Goal: Task Accomplishment & Management: Manage account settings

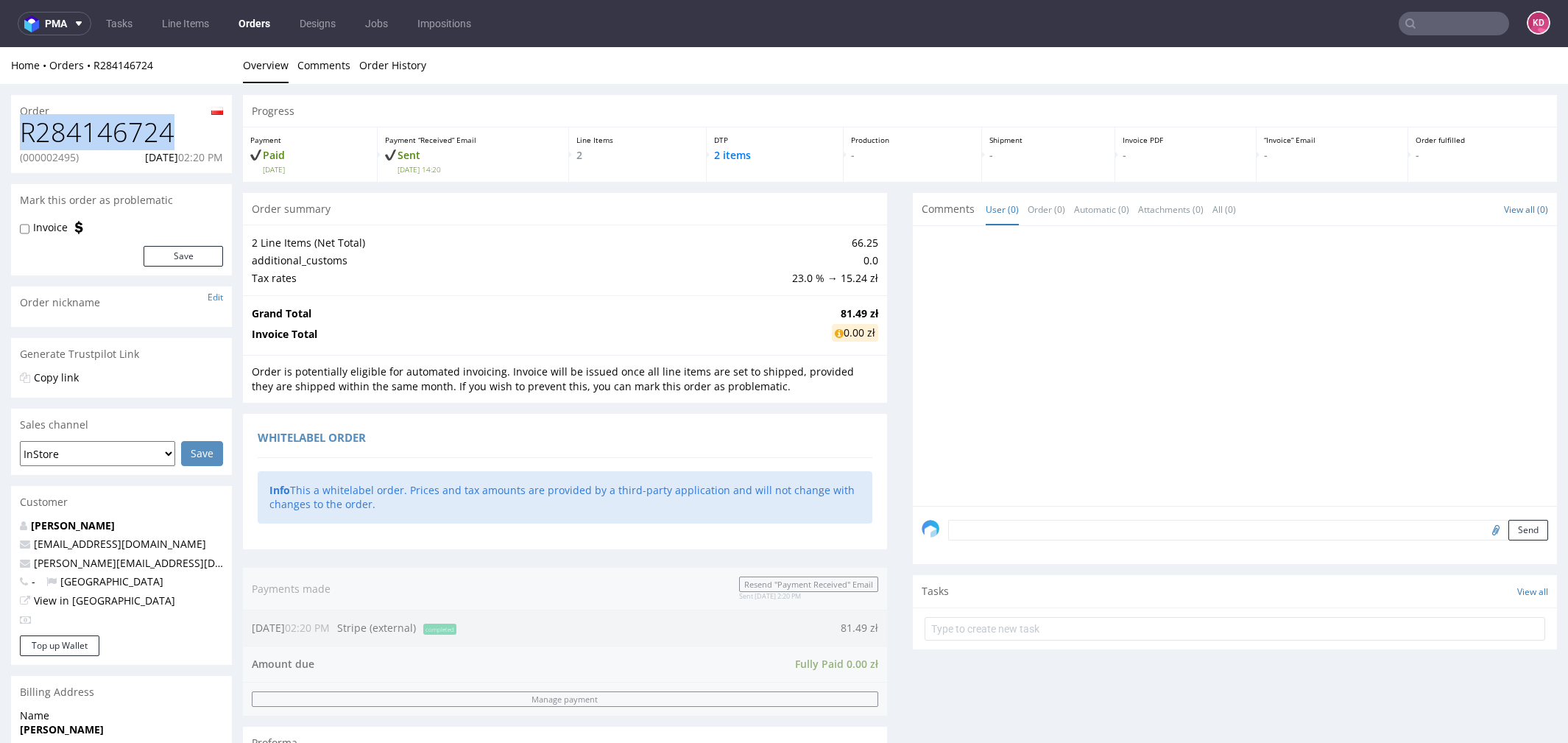
drag, startPoint x: 182, startPoint y: 133, endPoint x: 13, endPoint y: 129, distance: 169.0
click at [13, 129] on div "R284146724 (000002495) [DATE] 02:20 PM" at bounding box center [122, 145] width 221 height 56
copy h1 "R284146724"
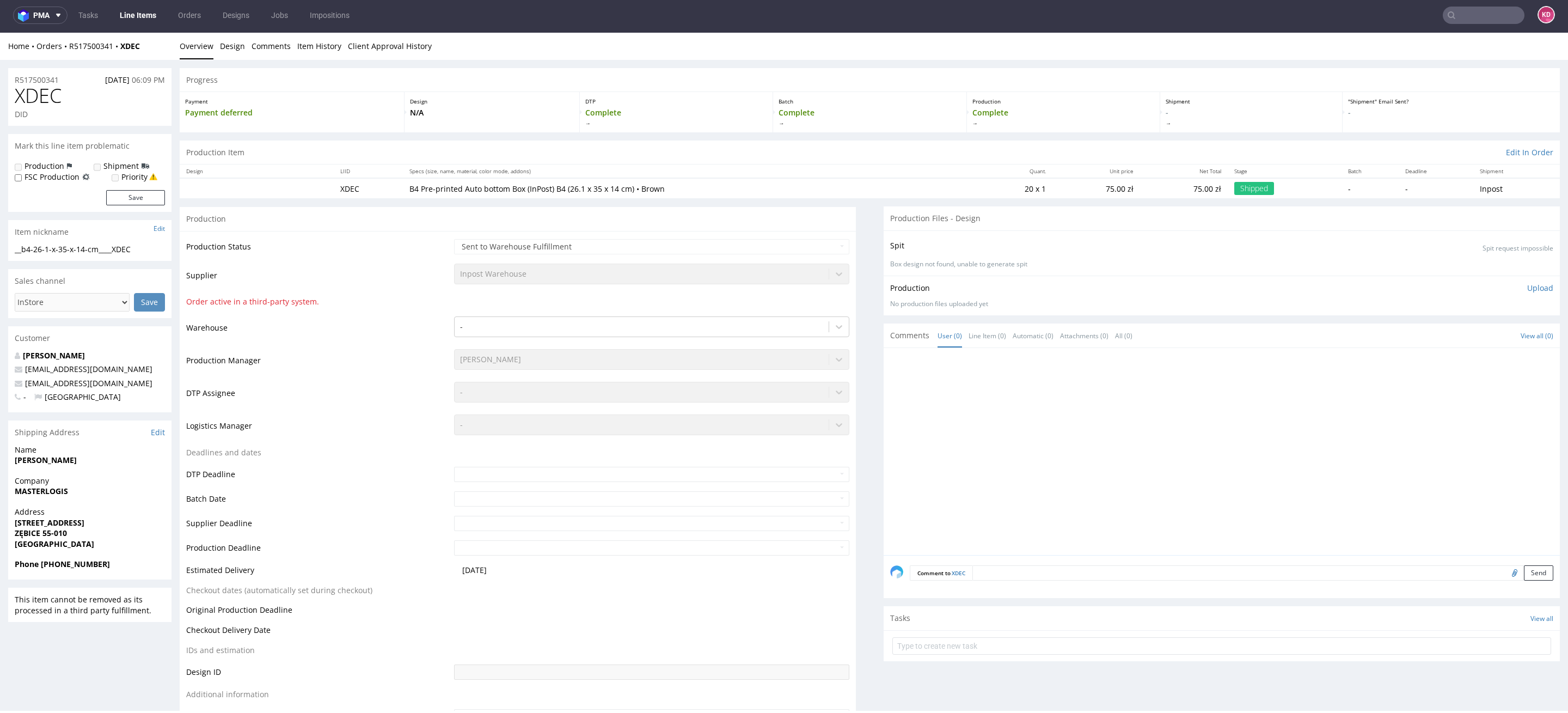
click at [1456, 12] on input "text" at bounding box center [1484, 15] width 82 height 17
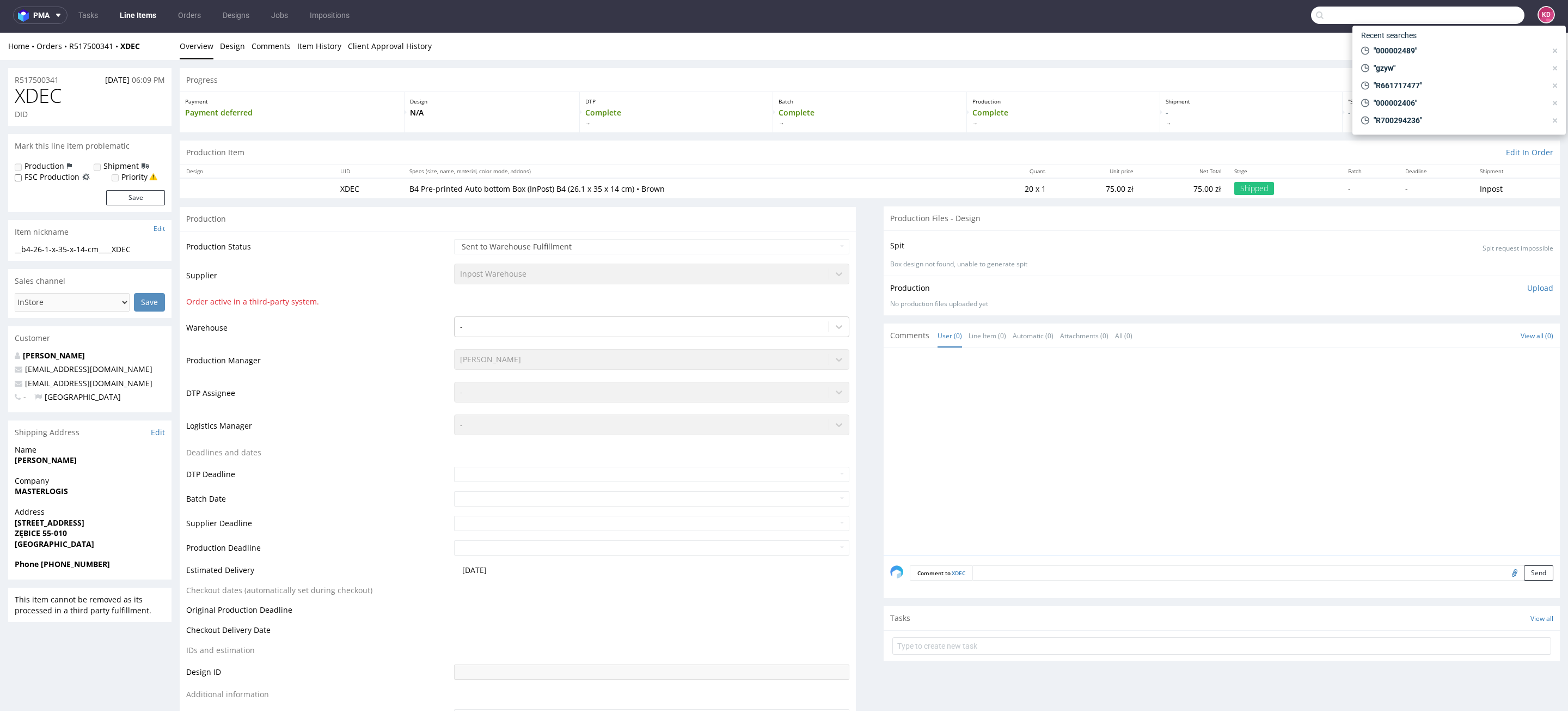
paste input "00002495"
type input "00002495"
click at [1432, 36] on div "R284146724 (0 0000" at bounding box center [1456, 42] width 71 height 11
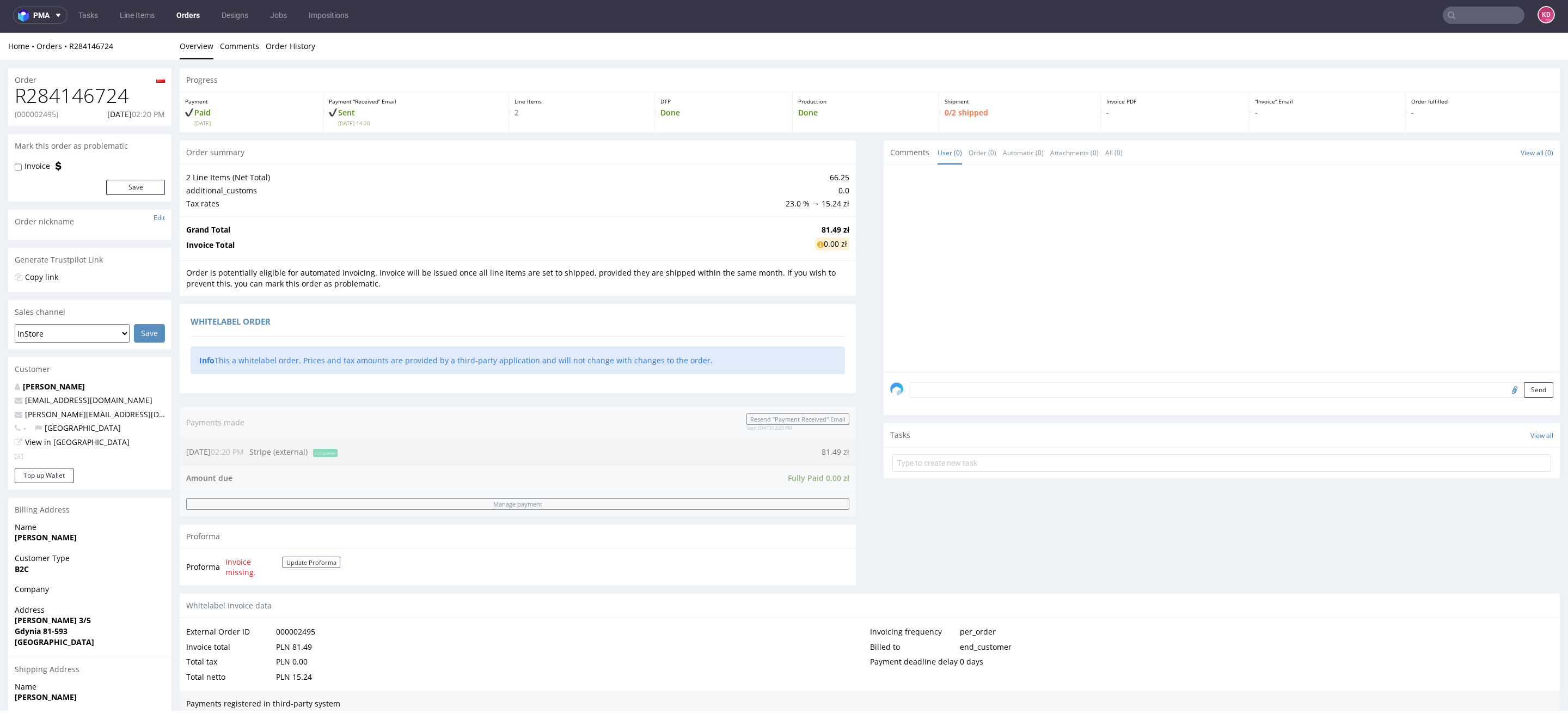
scroll to position [293, 0]
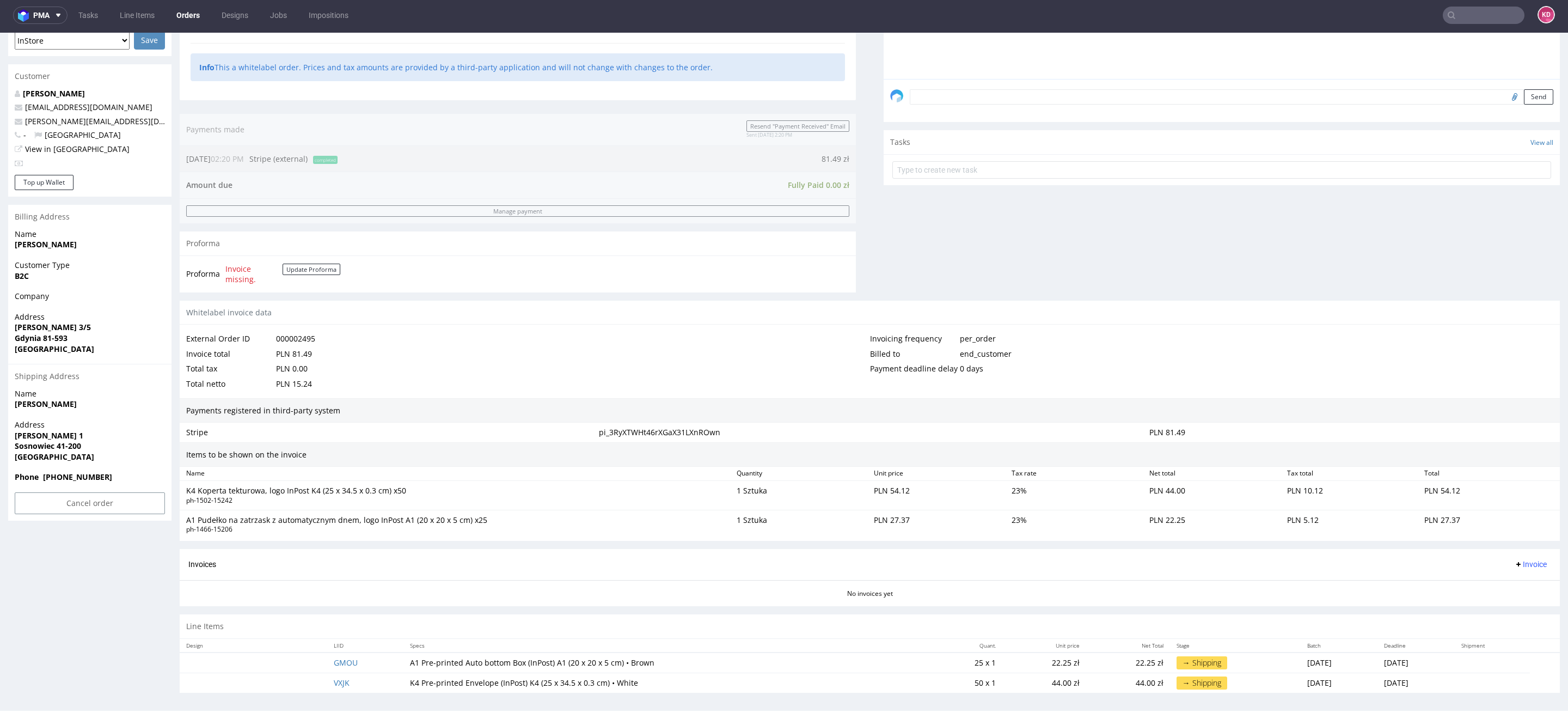
click at [335, 653] on td "GMOU" at bounding box center [365, 663] width 76 height 21
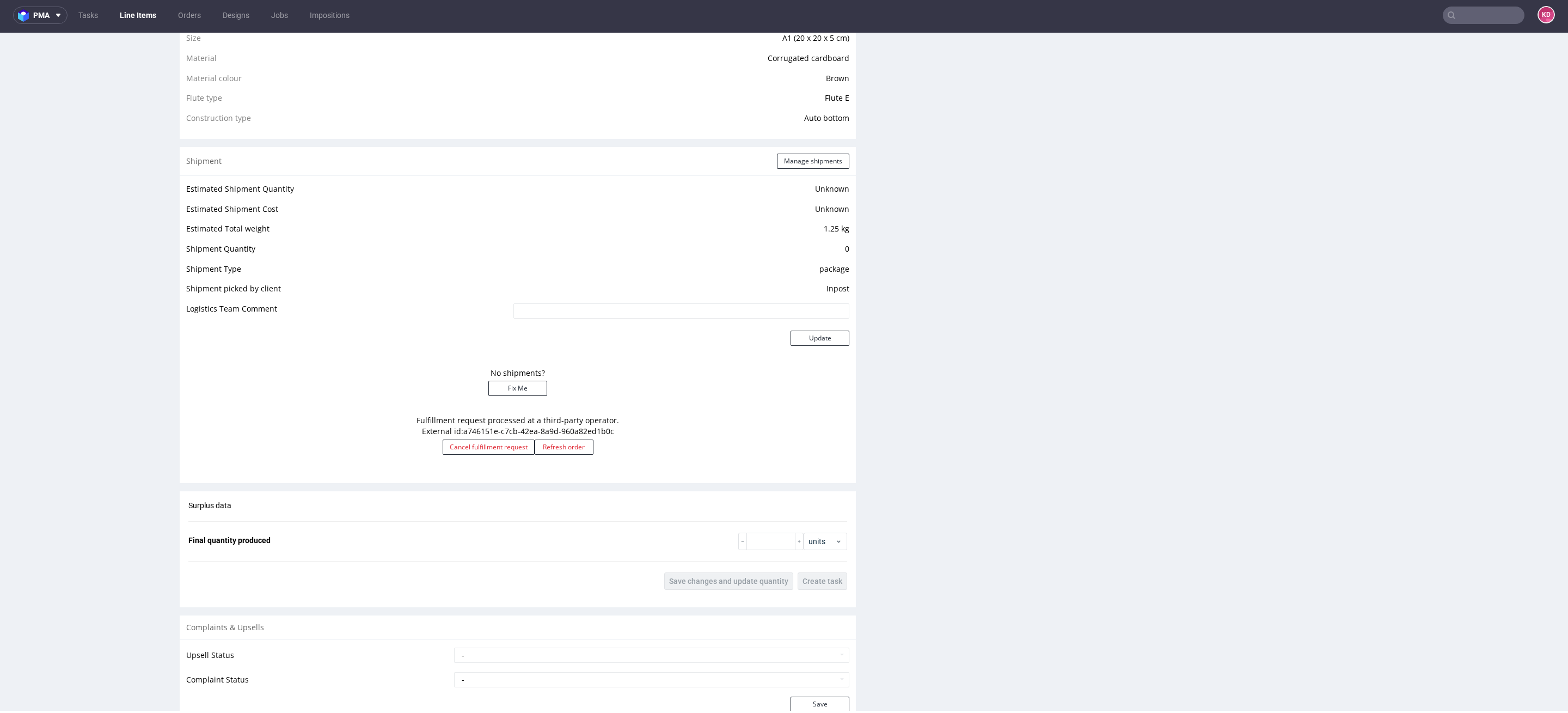
scroll to position [803, 0]
click at [493, 444] on button "Cancel fulfillment request" at bounding box center [489, 443] width 92 height 15
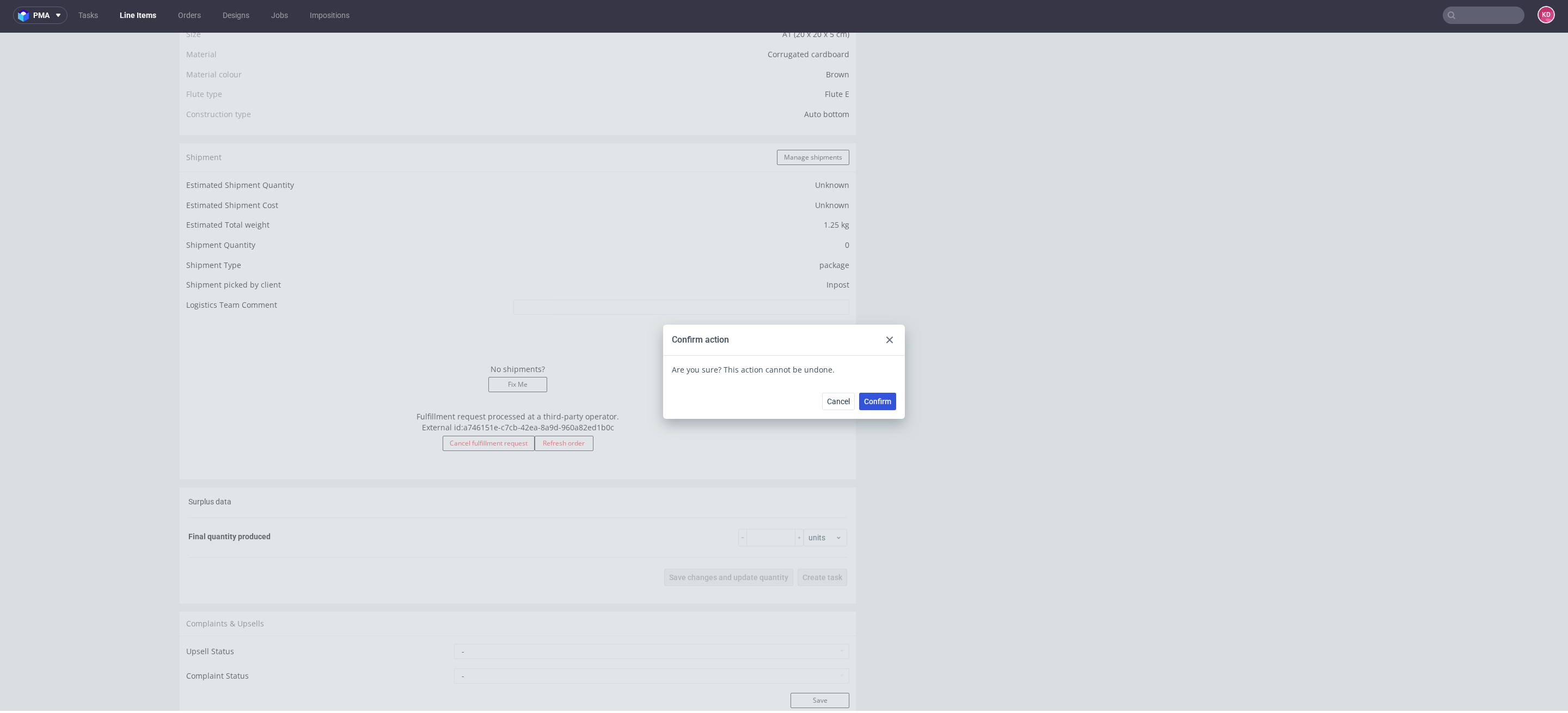
click at [878, 403] on span "Confirm" at bounding box center [878, 401] width 27 height 8
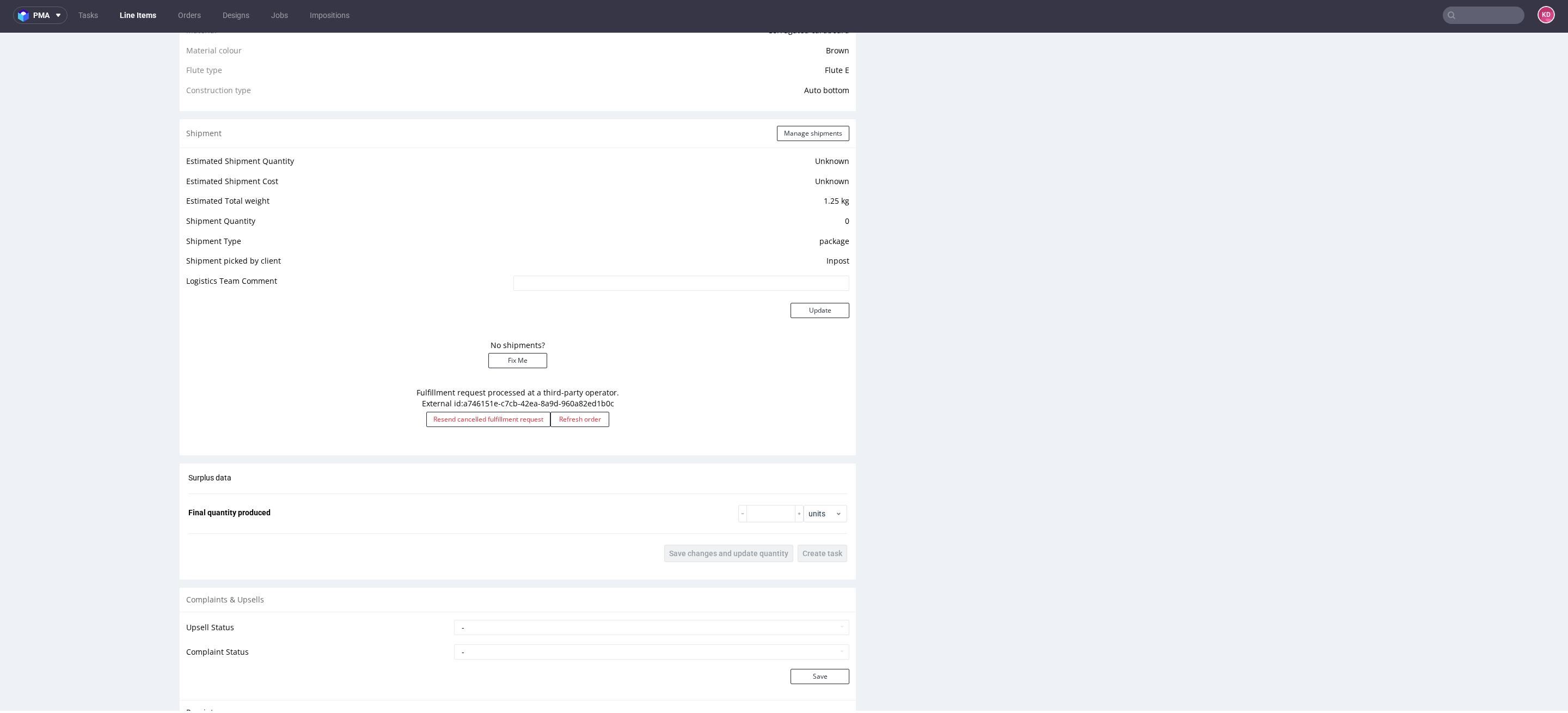
scroll to position [968, 0]
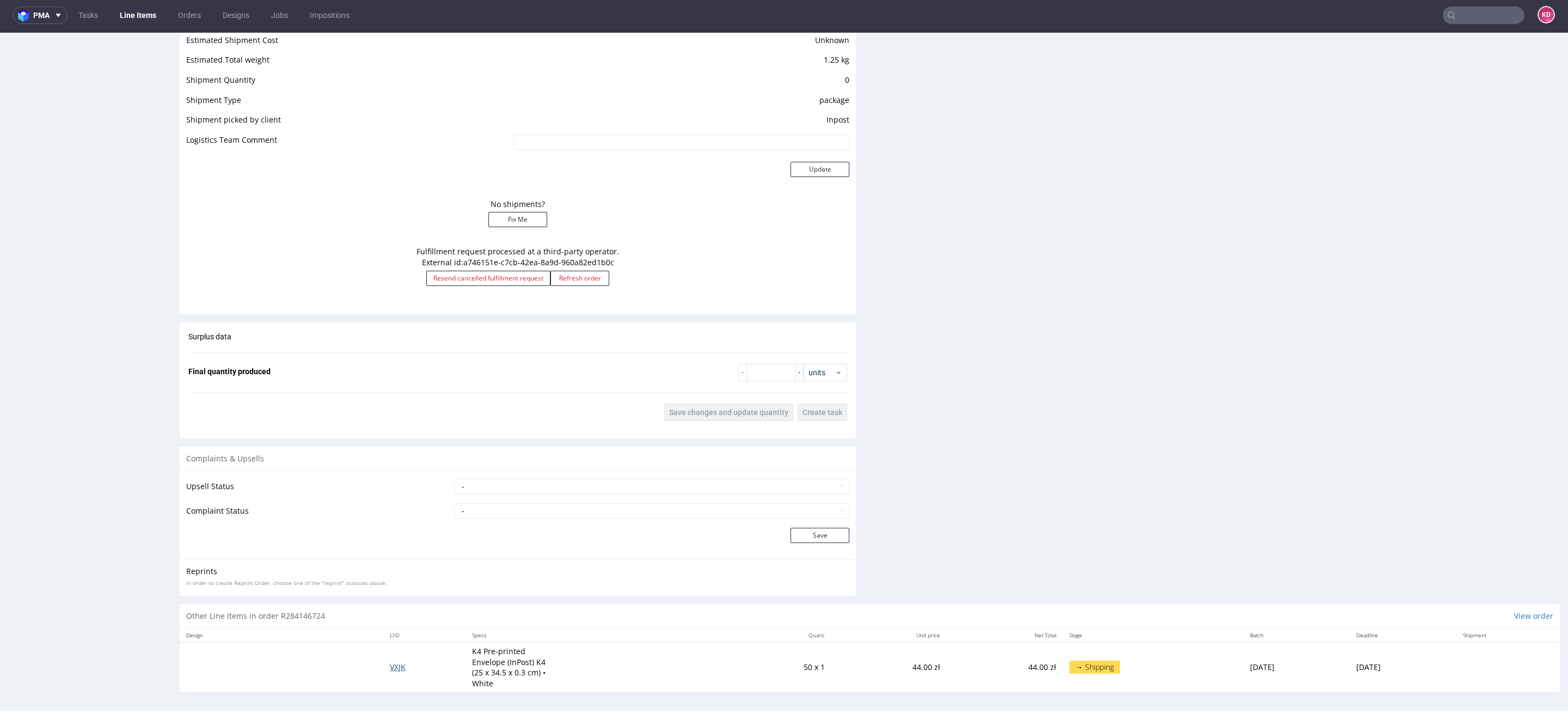
click at [390, 665] on span "VXJK" at bounding box center [397, 667] width 16 height 10
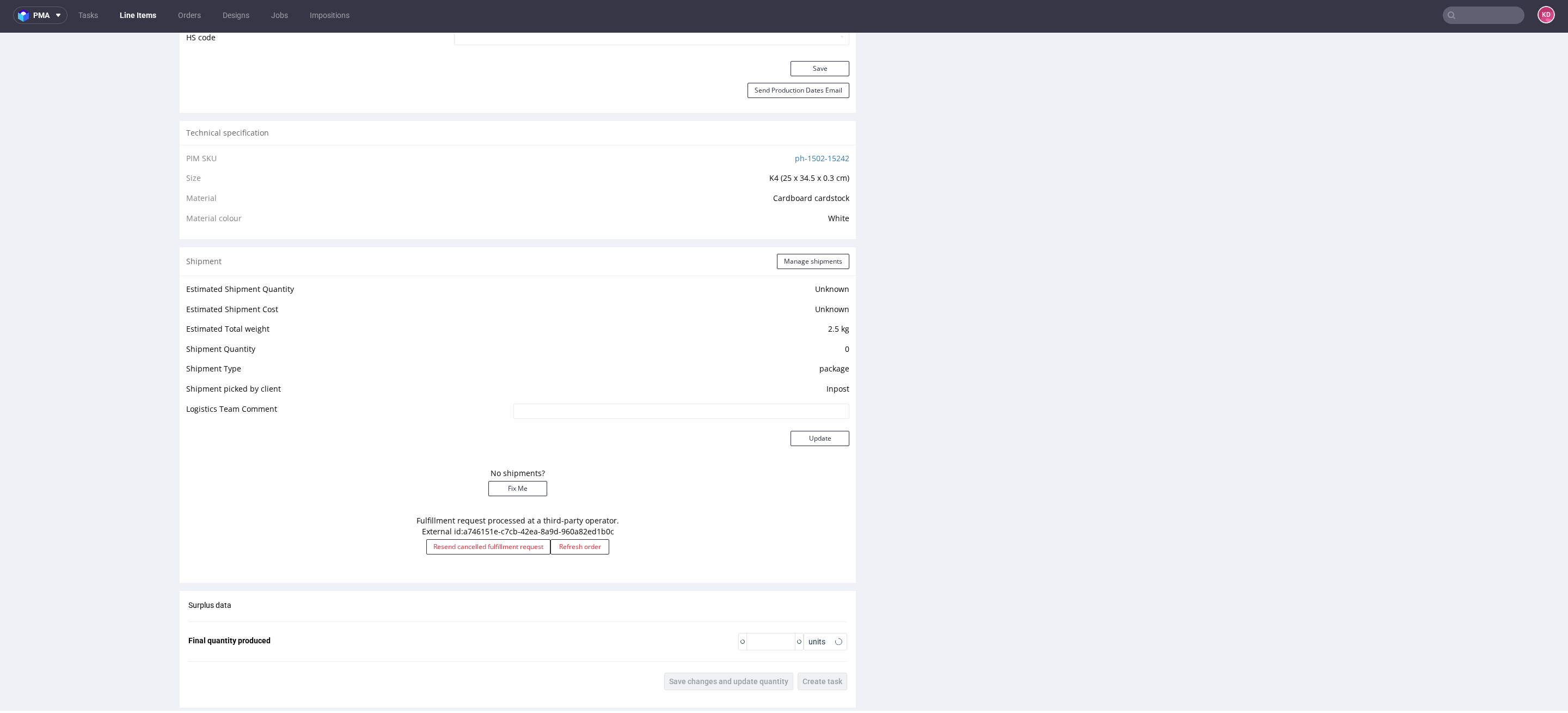
scroll to position [901, 0]
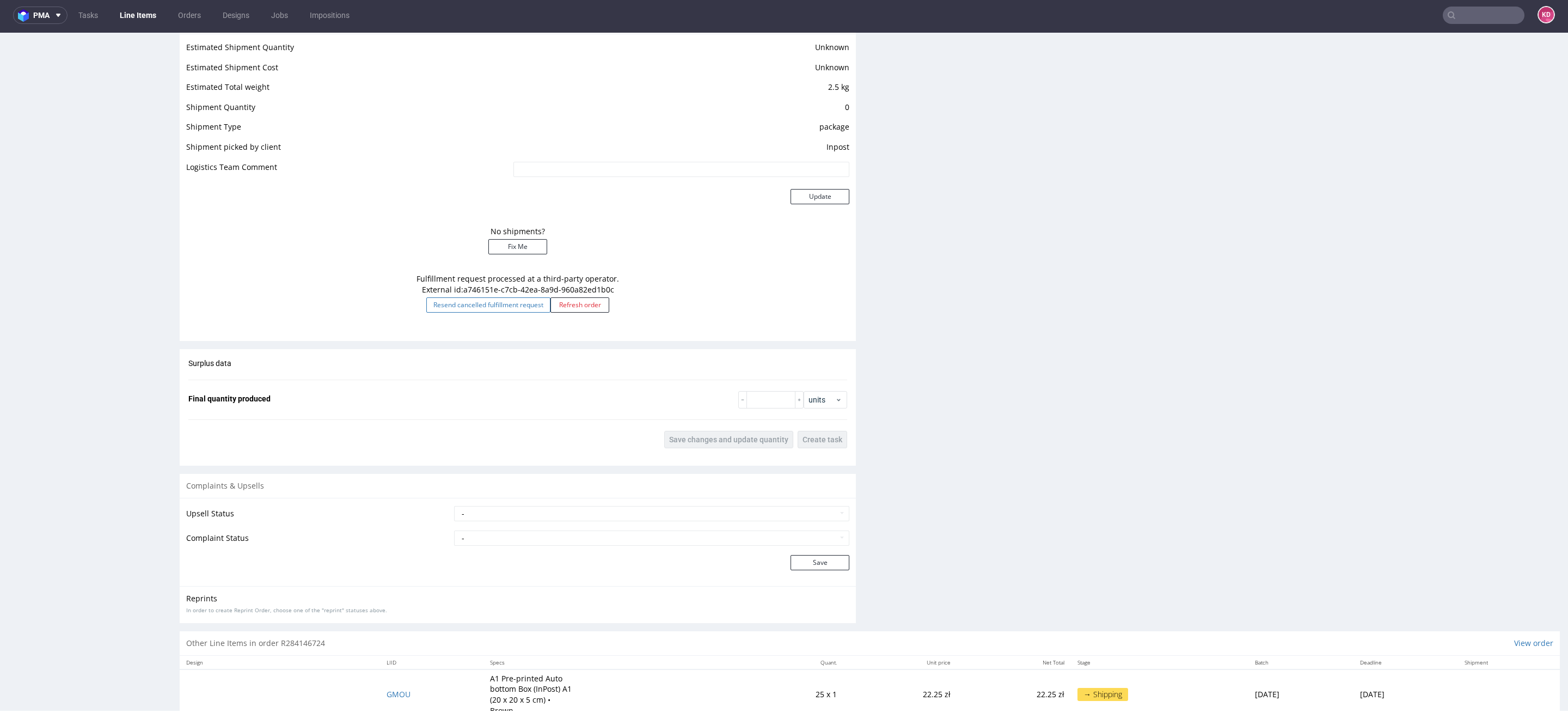
click at [486, 310] on button "Resend cancelled fulfillment request" at bounding box center [489, 305] width 124 height 15
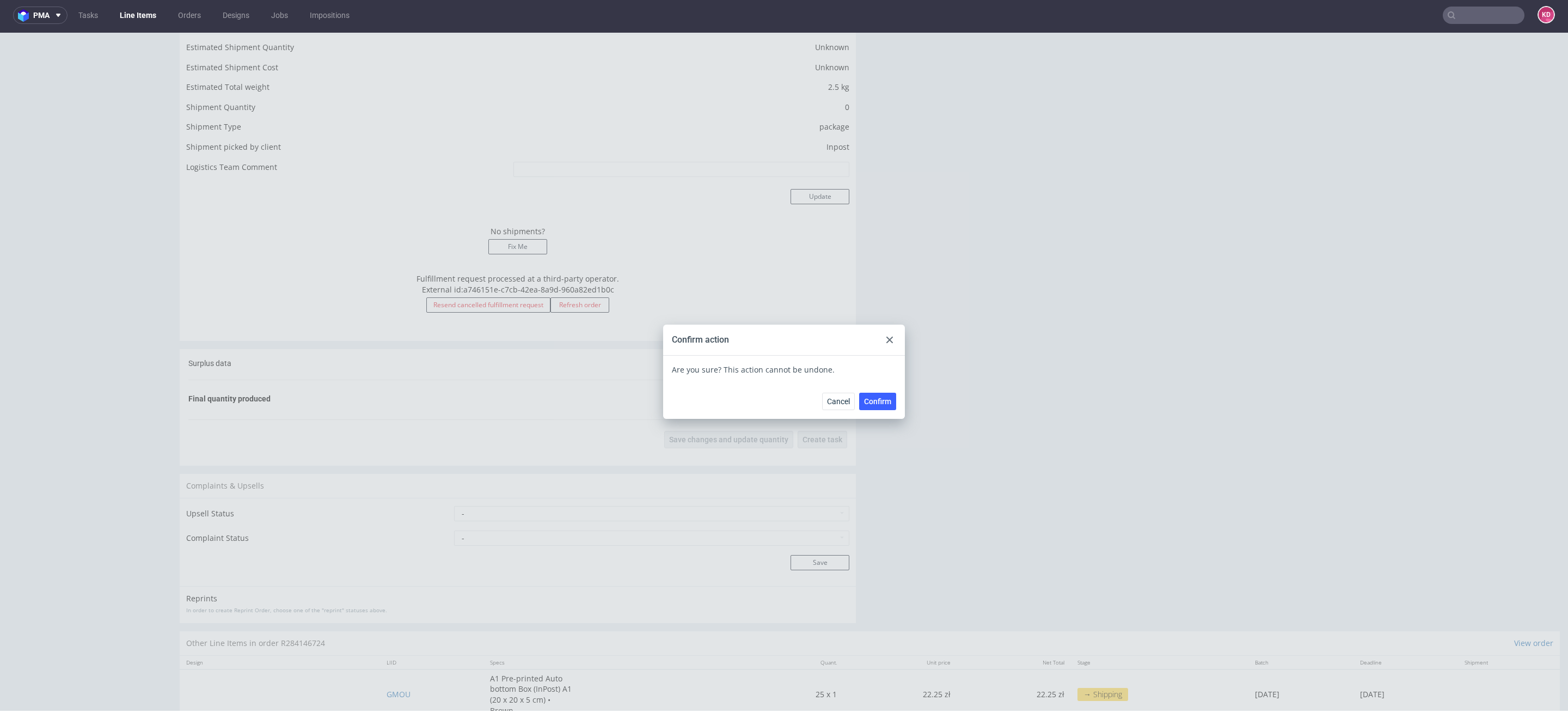
click at [887, 339] on icon at bounding box center [889, 339] width 6 height 6
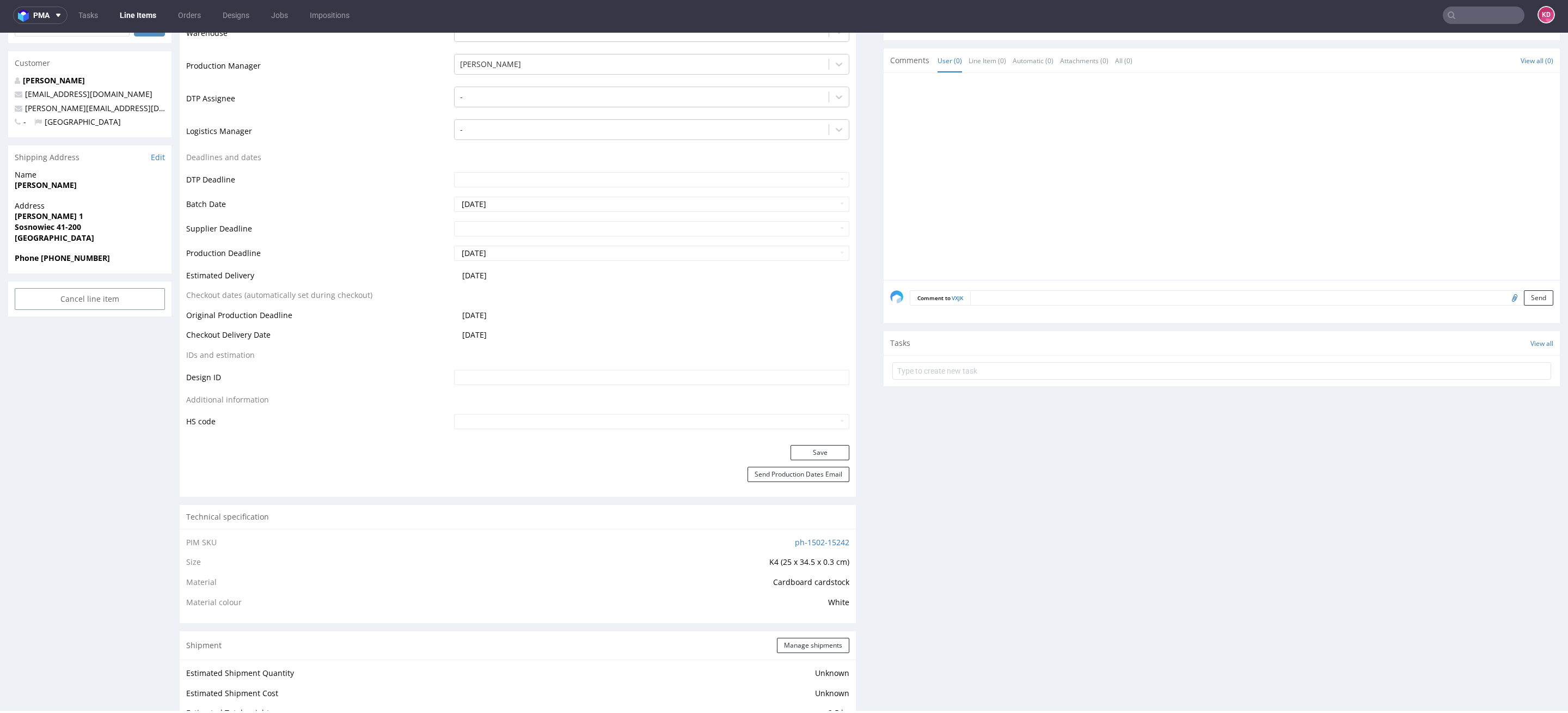
scroll to position [0, 0]
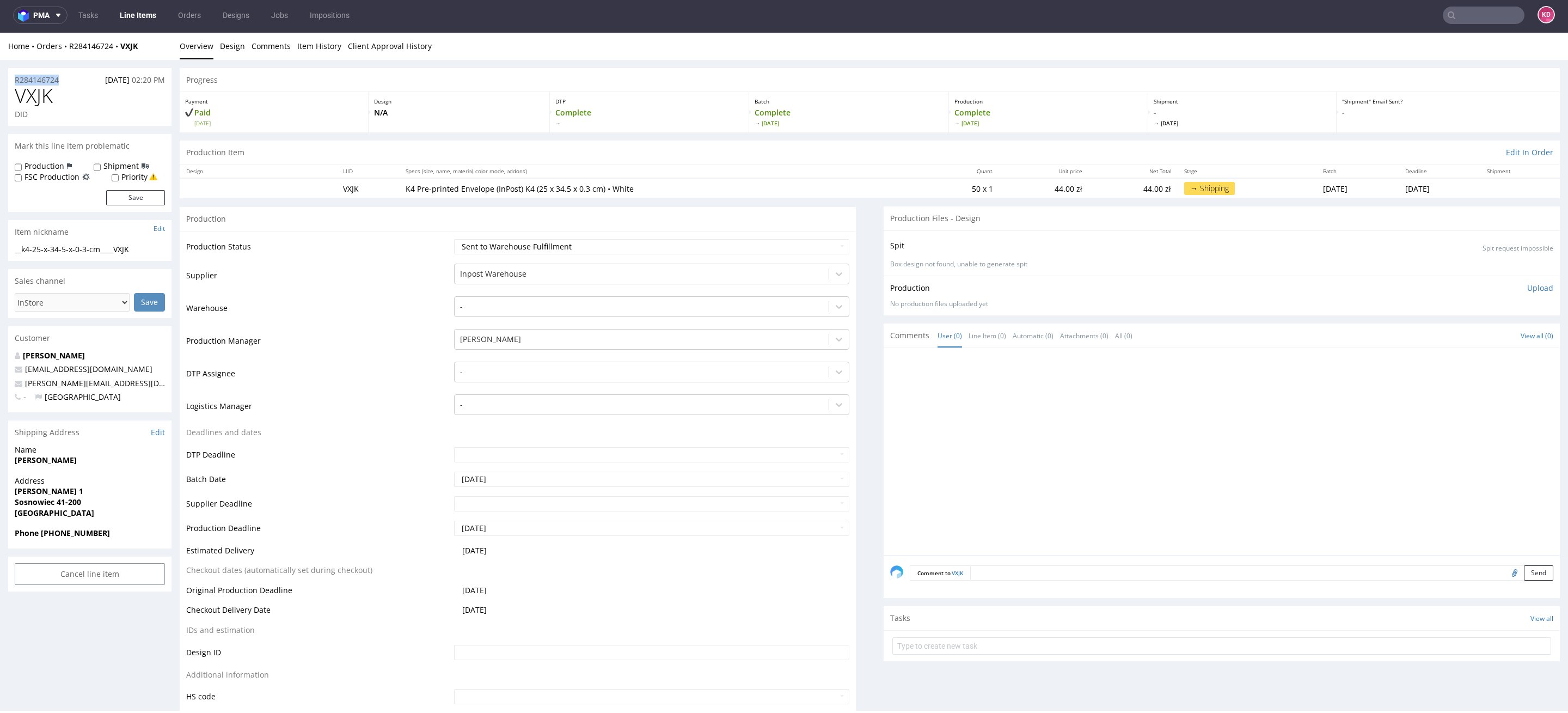
drag, startPoint x: 66, startPoint y: 77, endPoint x: 1, endPoint y: 78, distance: 65.0
copy p "R284146724"
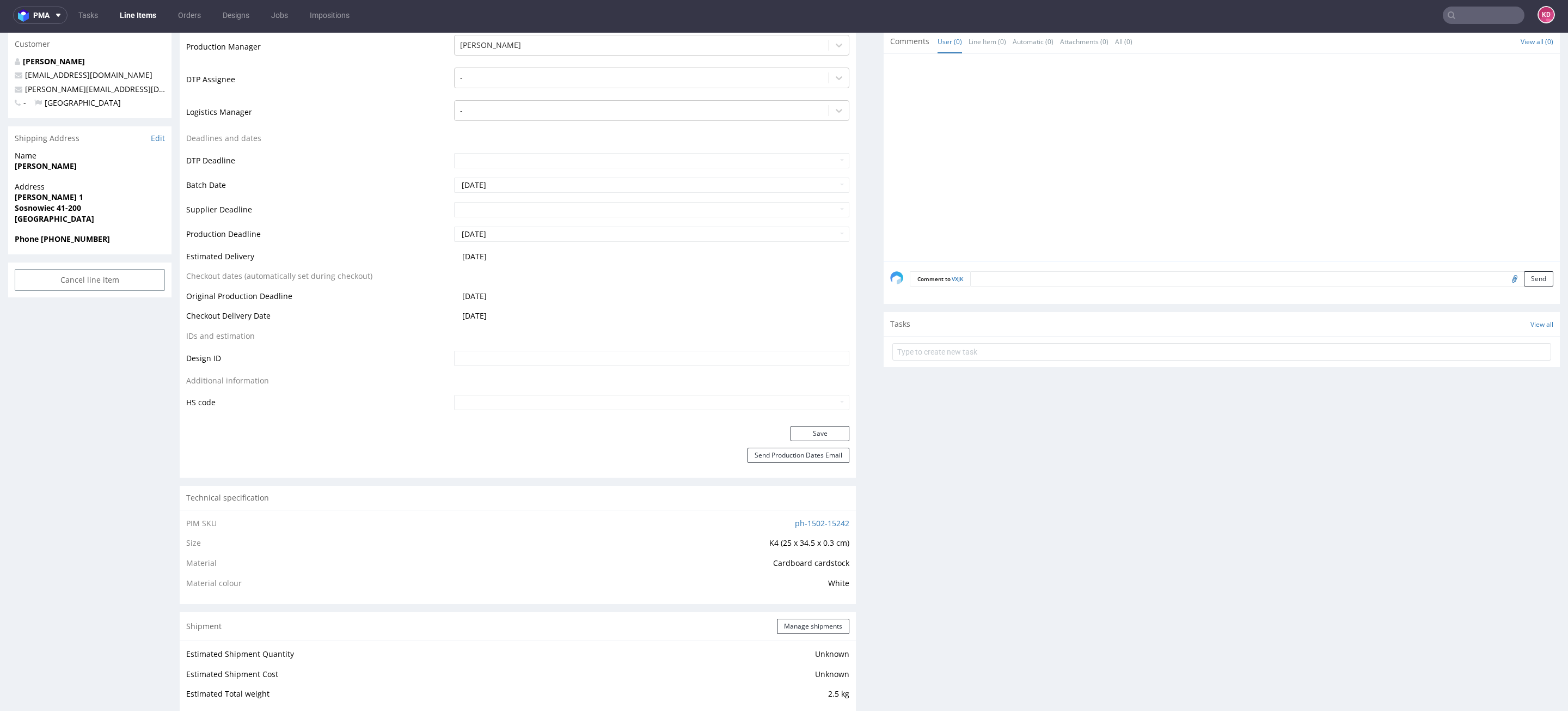
scroll to position [928, 0]
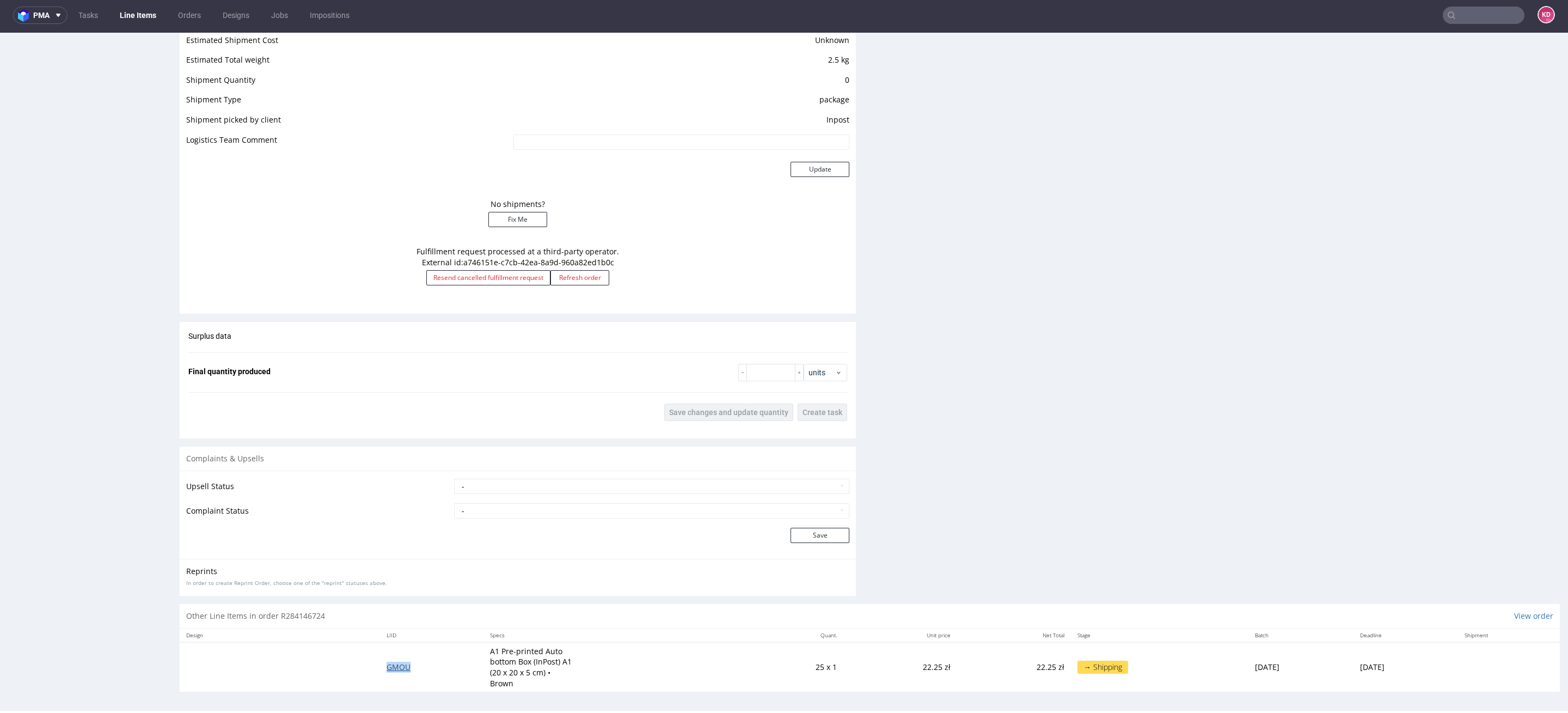
drag, startPoint x: 400, startPoint y: 671, endPoint x: 374, endPoint y: 668, distance: 26.2
click at [380, 668] on td "GMOU" at bounding box center [431, 667] width 103 height 50
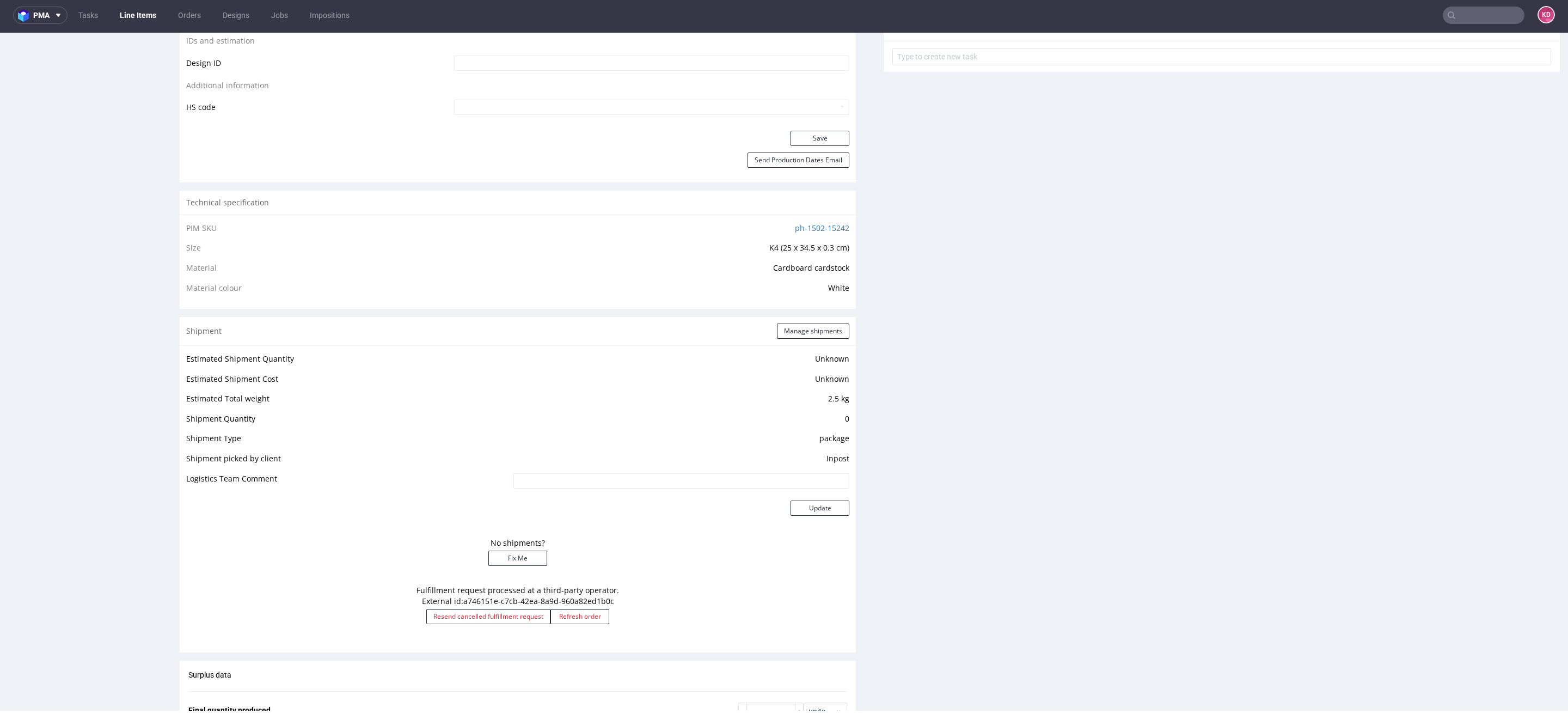
scroll to position [0, 0]
